Goal: Find specific page/section: Find specific page/section

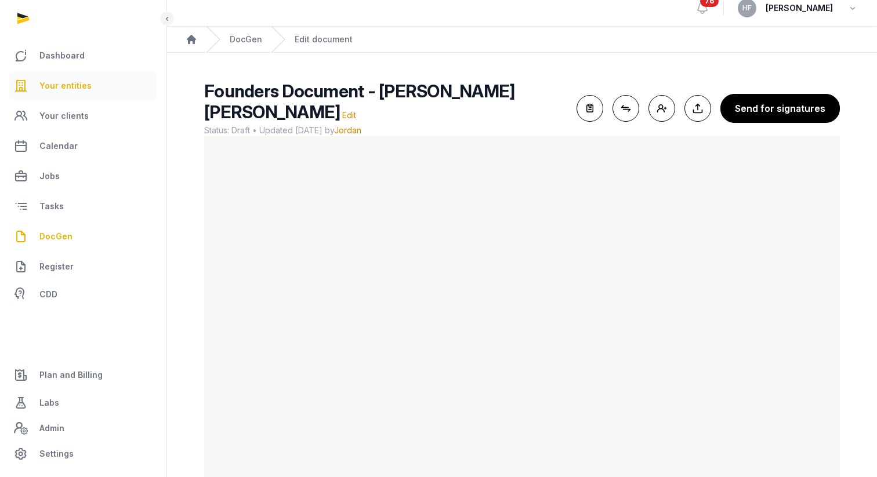
click at [74, 90] on span "Your entities" at bounding box center [65, 86] width 52 height 14
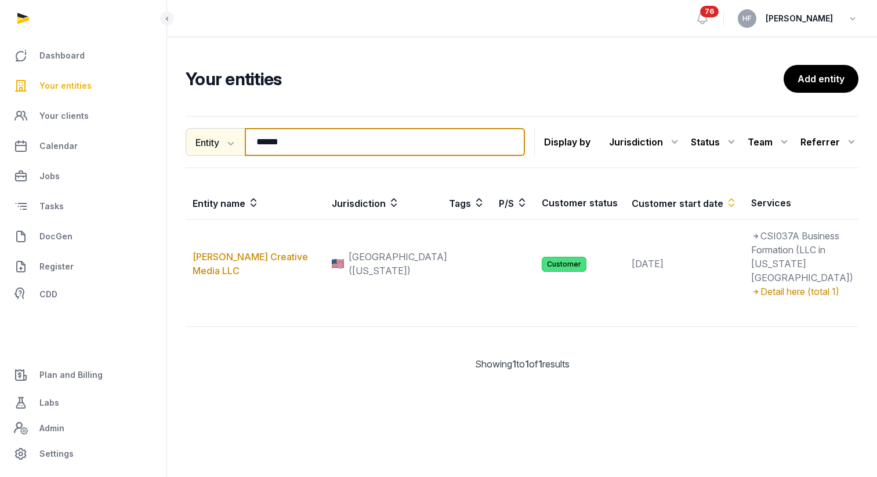
drag, startPoint x: 296, startPoint y: 143, endPoint x: 188, endPoint y: 143, distance: 107.9
click at [205, 143] on div "Entity Entity People Tags Services ****** Search" at bounding box center [355, 142] width 339 height 28
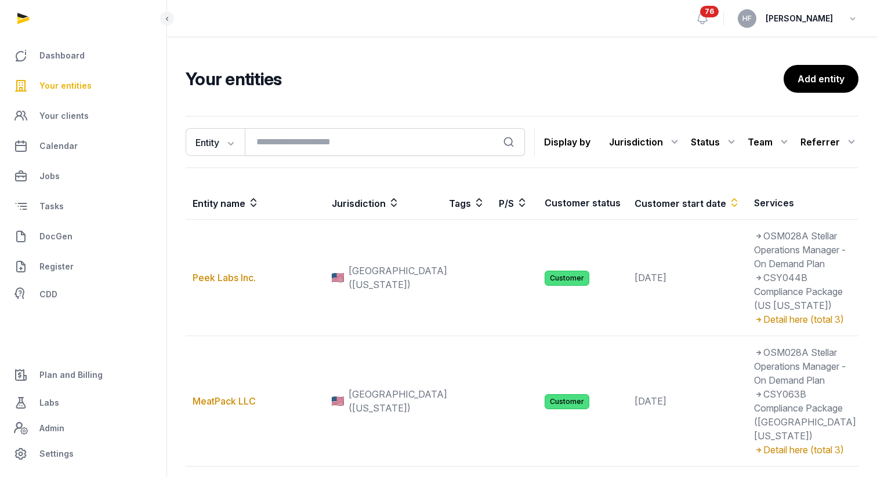
click at [397, 201] on icon at bounding box center [394, 203] width 12 height 14
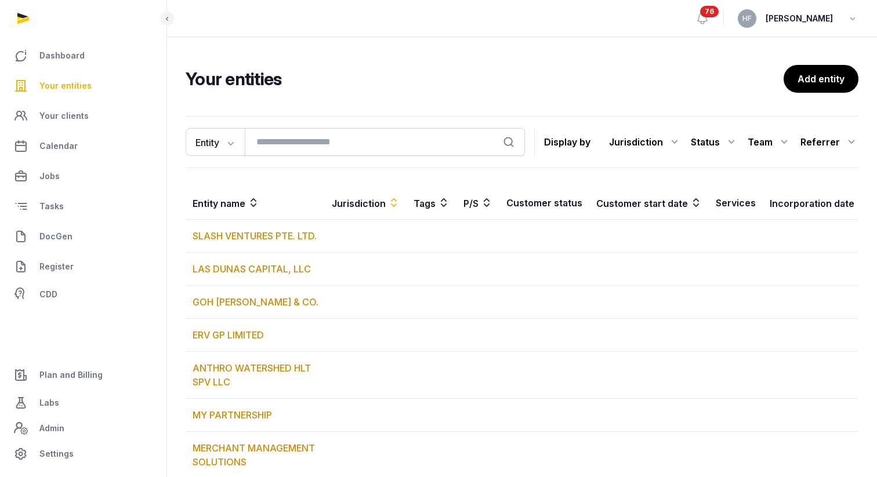
click at [720, 140] on div "Status" at bounding box center [715, 142] width 48 height 19
click at [775, 140] on div "Team" at bounding box center [770, 142] width 44 height 19
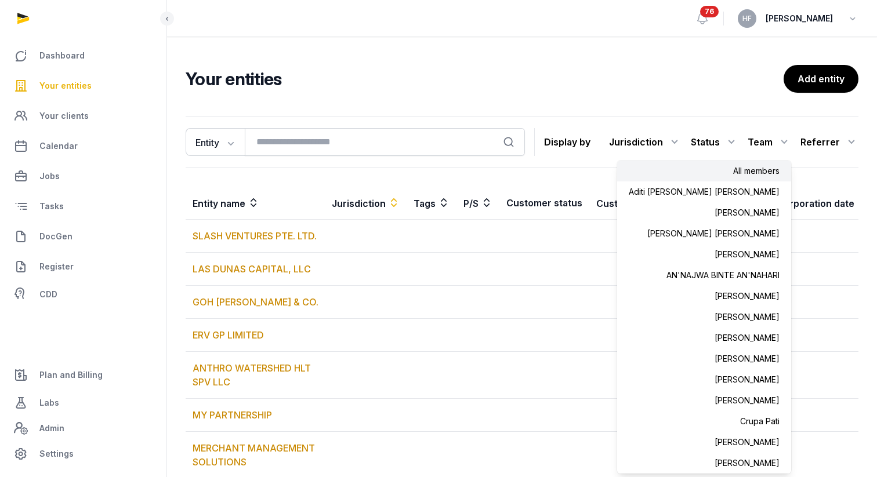
click at [679, 140] on icon at bounding box center [675, 142] width 14 height 19
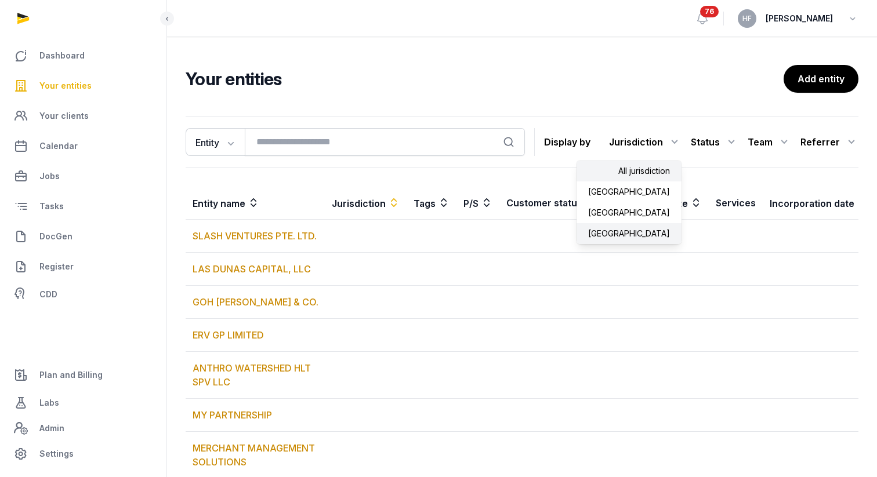
click at [664, 229] on div "[GEOGRAPHIC_DATA]" at bounding box center [629, 233] width 105 height 21
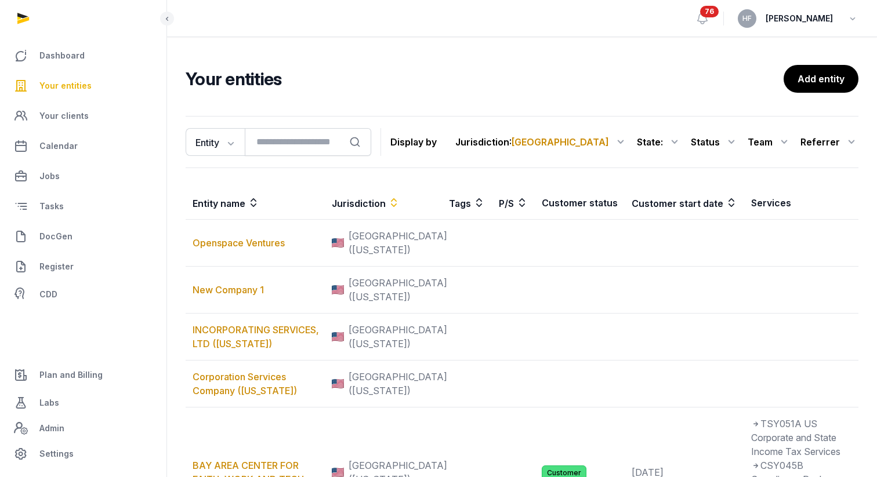
click at [676, 140] on icon at bounding box center [675, 142] width 14 height 19
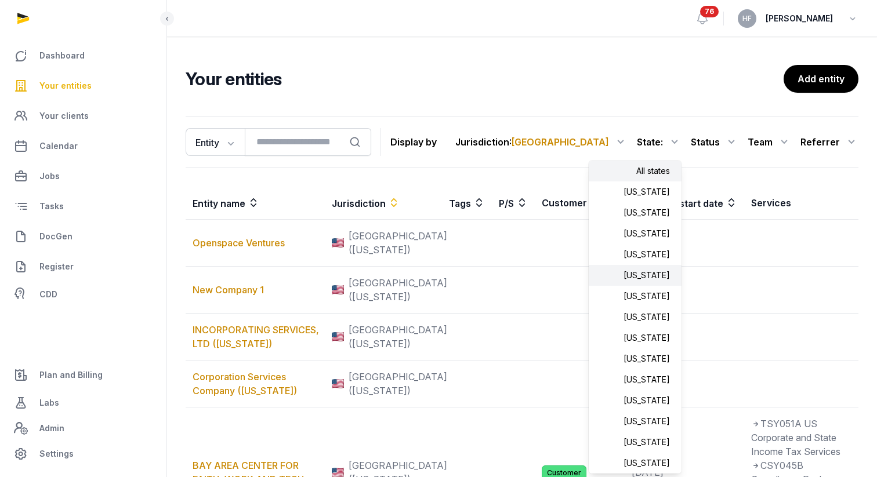
click at [654, 273] on div "[US_STATE]" at bounding box center [635, 275] width 93 height 21
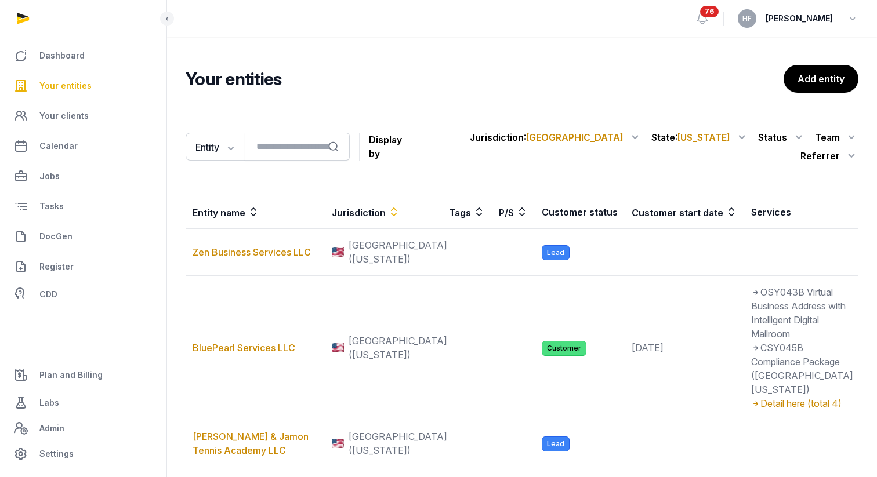
click at [792, 139] on icon at bounding box center [799, 137] width 14 height 19
click at [713, 213] on div "Customer" at bounding box center [759, 208] width 93 height 21
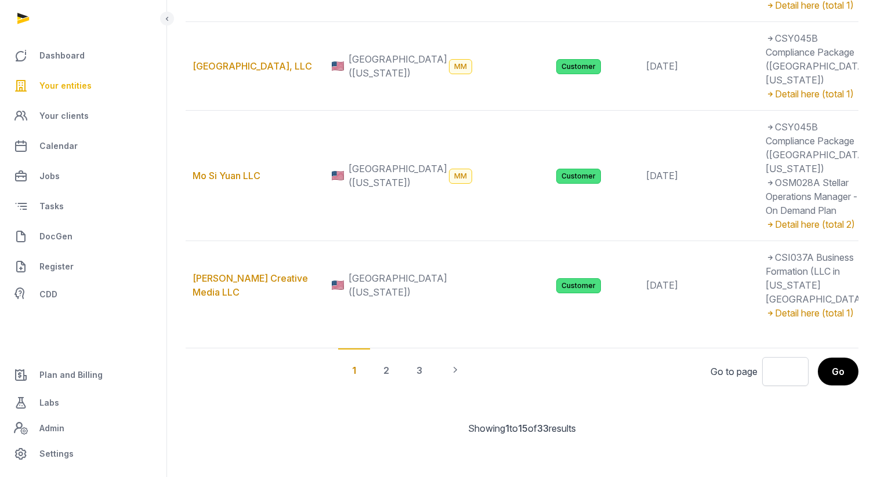
scroll to position [2358, 0]
click at [387, 370] on div "2" at bounding box center [386, 370] width 34 height 43
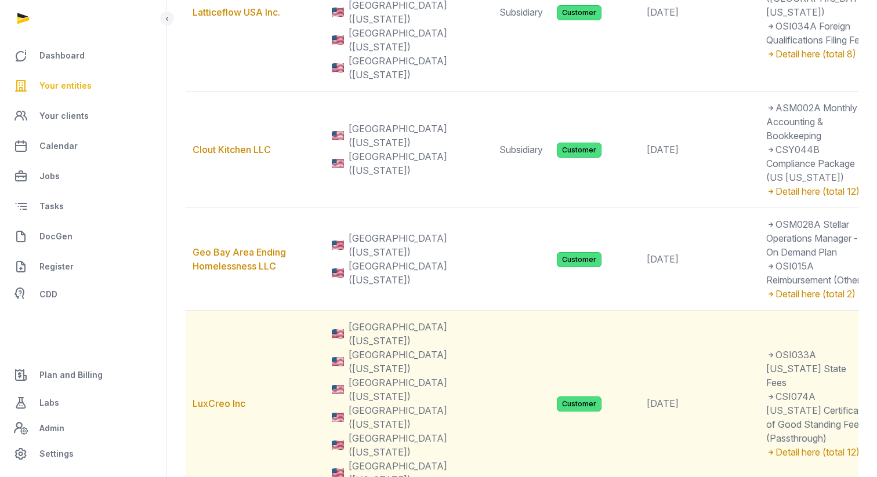
scroll to position [2000, 0]
